Goal: Information Seeking & Learning: Find specific fact

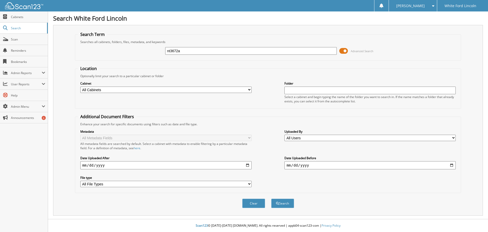
type input "nt3672a"
click at [271, 198] on button "Search" at bounding box center [282, 202] width 23 height 9
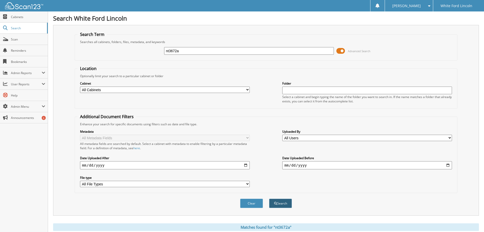
click at [278, 201] on button "Search" at bounding box center [280, 202] width 23 height 9
click at [20, 27] on span "Search" at bounding box center [28, 28] width 34 height 4
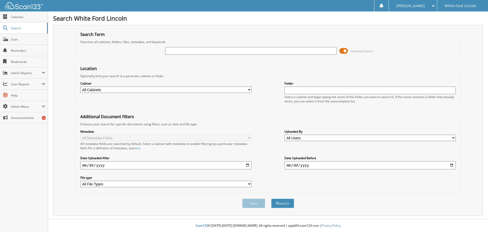
click at [208, 51] on input "text" at bounding box center [250, 51] width 171 height 8
type input "deason"
click at [271, 198] on button "Search" at bounding box center [282, 202] width 23 height 9
